Goal: Check status: Check status

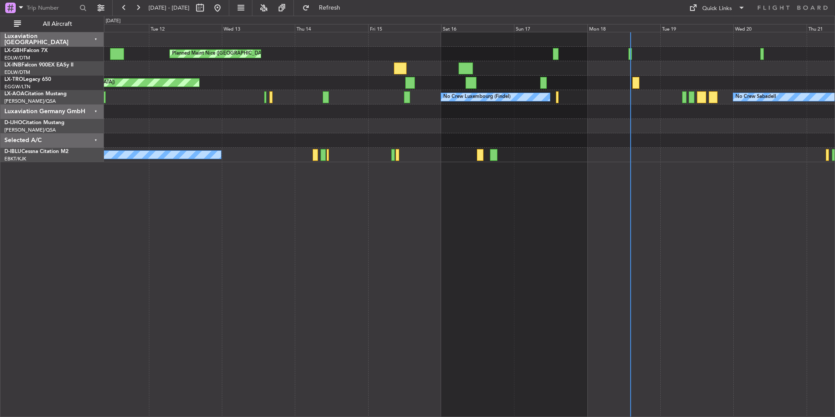
click at [424, 132] on div "Planned Maint Nice ([GEOGRAPHIC_DATA]) Unplanned Maint [GEOGRAPHIC_DATA] ([GEOG…" at bounding box center [469, 97] width 731 height 130
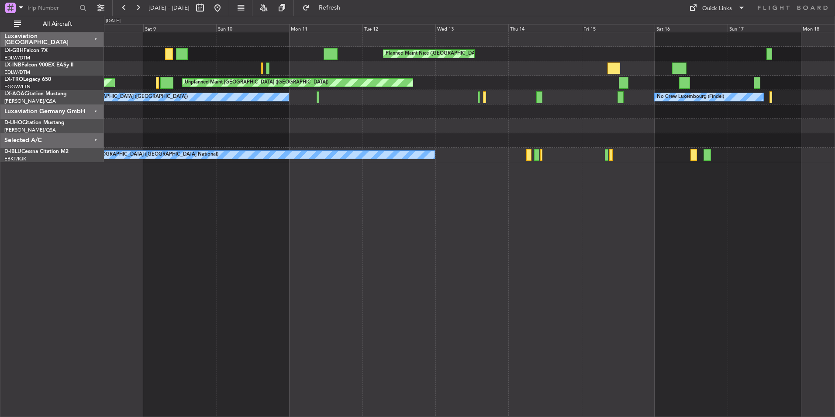
click at [663, 259] on div "Planned Maint Nice ([GEOGRAPHIC_DATA]) [GEOGRAPHIC_DATA] ([GEOGRAPHIC_DATA]) Un…" at bounding box center [469, 224] width 731 height 385
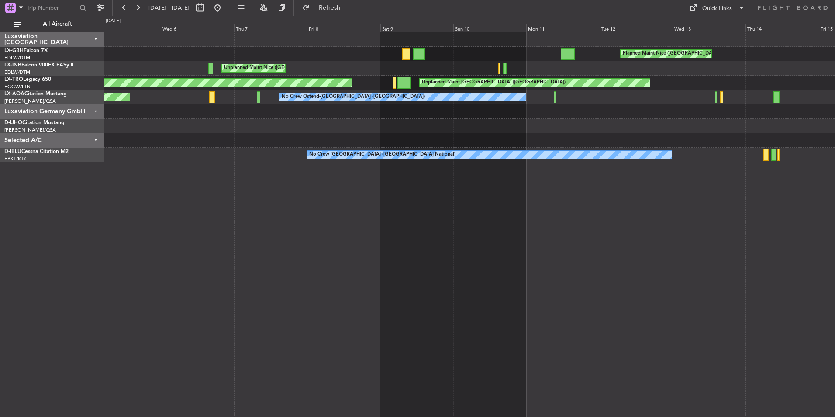
click at [582, 256] on div "Planned Maint Nice ([GEOGRAPHIC_DATA]) [GEOGRAPHIC_DATA] ([GEOGRAPHIC_DATA]) Un…" at bounding box center [469, 224] width 731 height 385
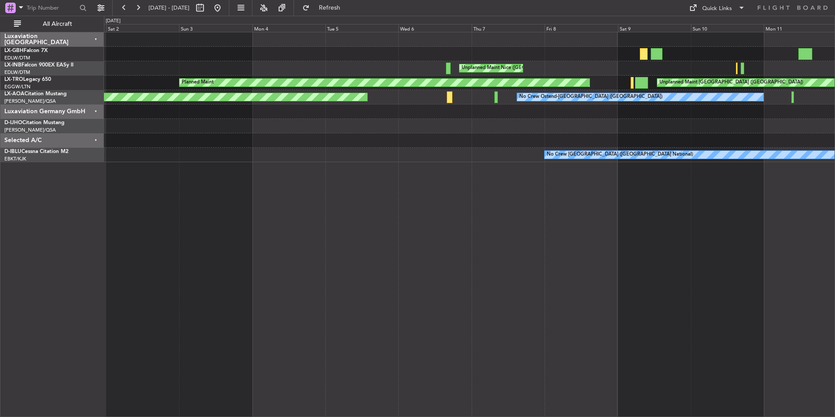
click at [561, 240] on div "Planned Maint Nice ([GEOGRAPHIC_DATA]) [GEOGRAPHIC_DATA] ([GEOGRAPHIC_DATA]) Un…" at bounding box center [469, 224] width 731 height 385
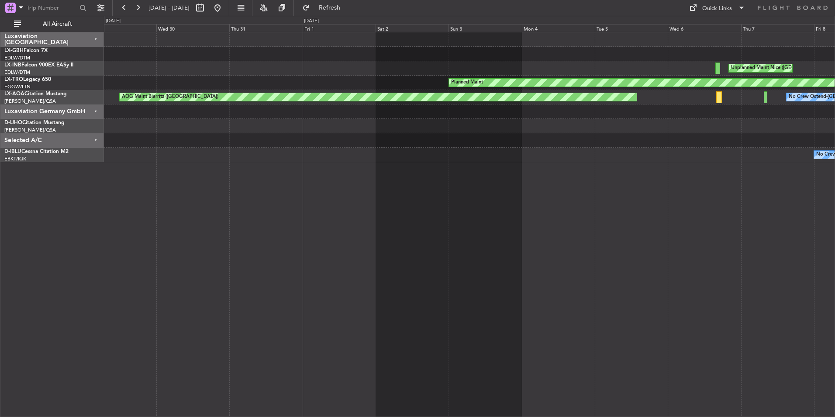
click at [557, 241] on div "Unplanned Maint Nice ([GEOGRAPHIC_DATA]) Planned Maint Unplanned Maint [GEOGRAP…" at bounding box center [469, 224] width 731 height 385
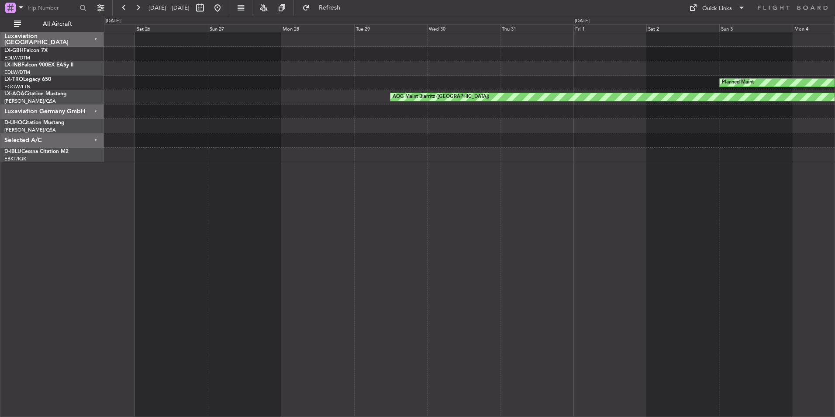
click at [575, 223] on div "Unplanned Maint Nice ([GEOGRAPHIC_DATA]) Planned Maint AOG Maint Biarritz ([GEO…" at bounding box center [469, 224] width 731 height 385
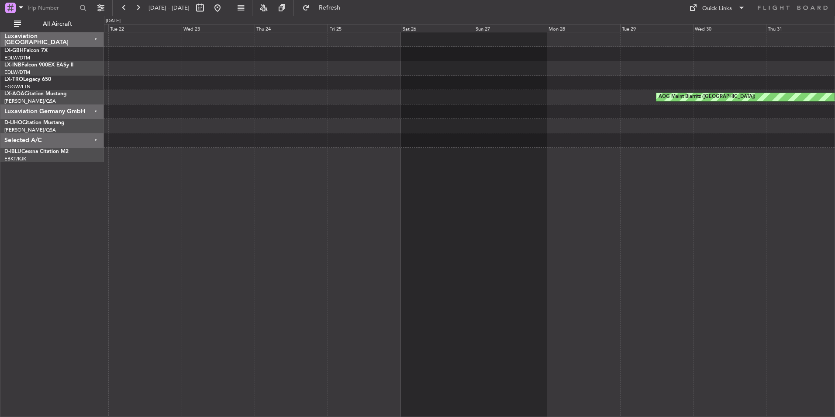
click at [531, 223] on div "Planned Maint AOG Maint Biarritz ([GEOGRAPHIC_DATA])" at bounding box center [469, 224] width 731 height 385
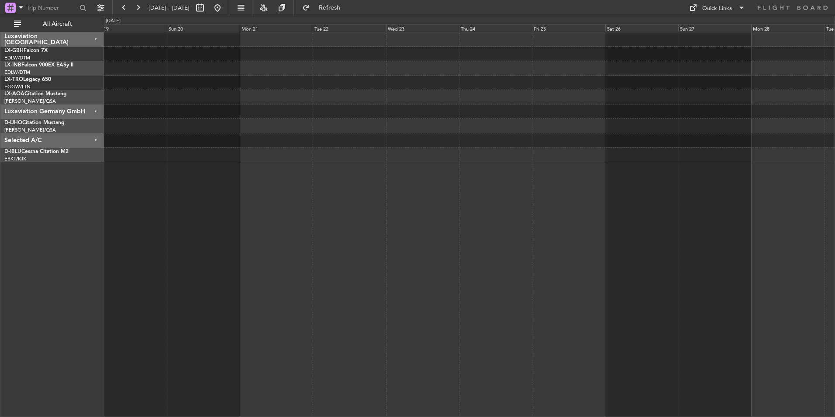
click at [558, 211] on div "AOG Maint Biarritz ([GEOGRAPHIC_DATA])" at bounding box center [469, 224] width 731 height 385
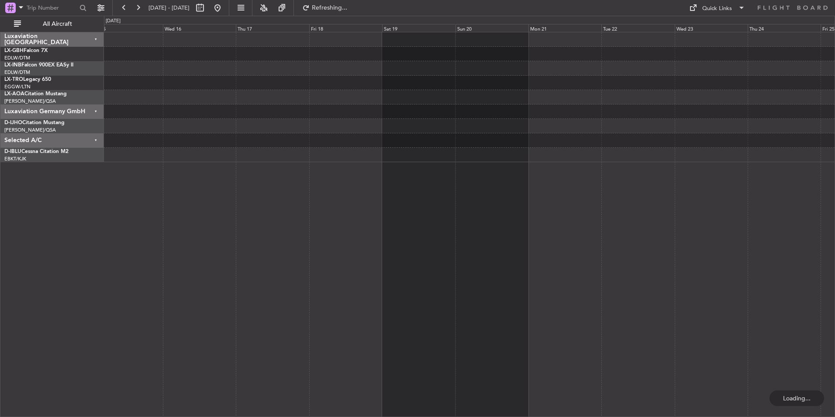
click at [531, 228] on div at bounding box center [469, 224] width 731 height 385
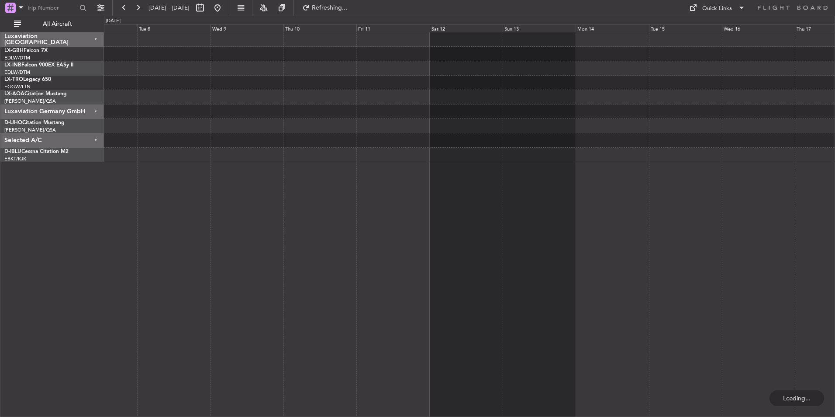
click at [507, 228] on div at bounding box center [469, 224] width 731 height 385
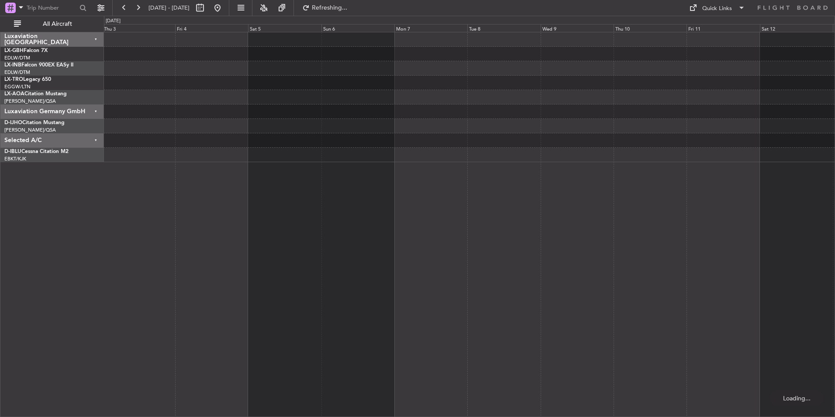
click at [488, 210] on div at bounding box center [469, 224] width 731 height 385
